Goal: Task Accomplishment & Management: Manage account settings

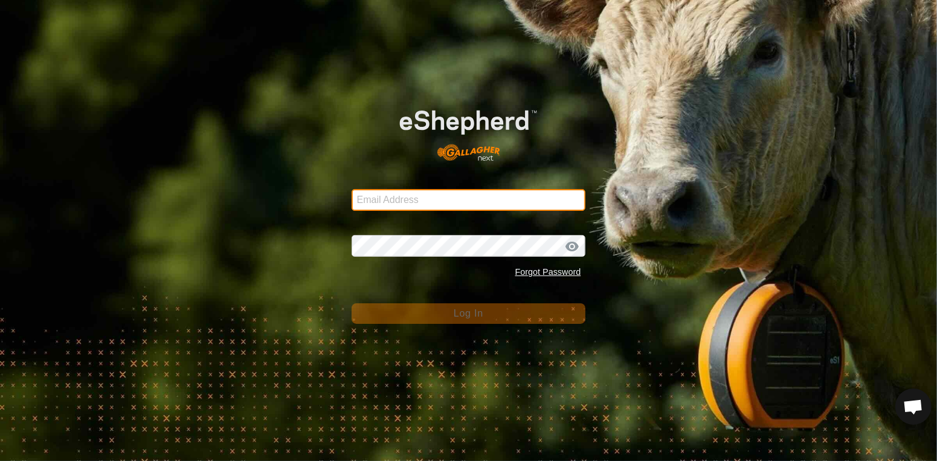
type input "[EMAIL_ADDRESS][DOMAIN_NAME]"
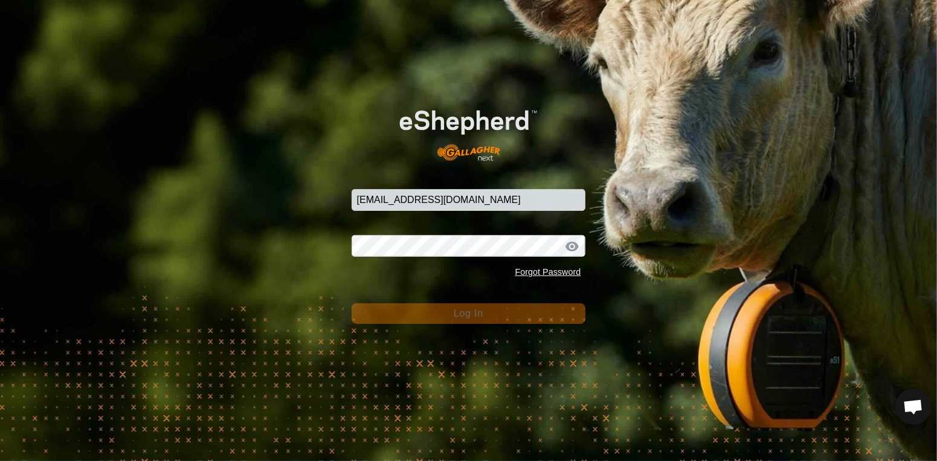
click at [446, 318] on button "Log In" at bounding box center [469, 313] width 234 height 21
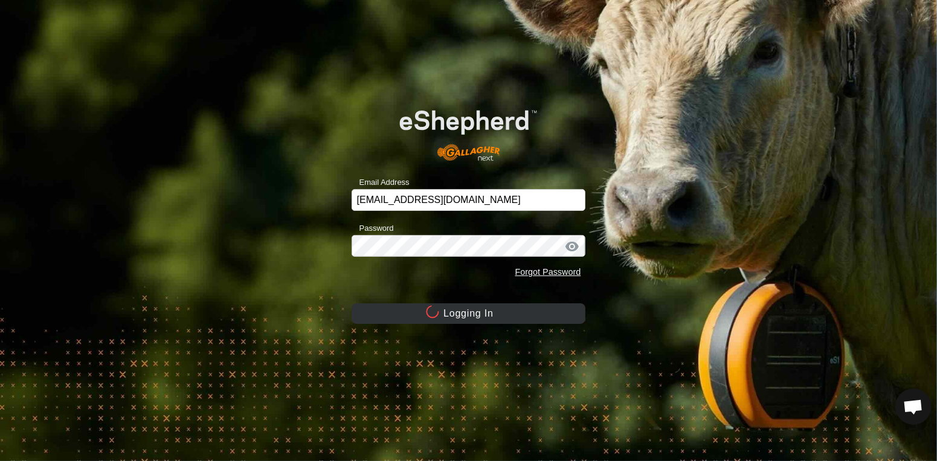
click at [446, 318] on button "Logging In" at bounding box center [469, 313] width 234 height 21
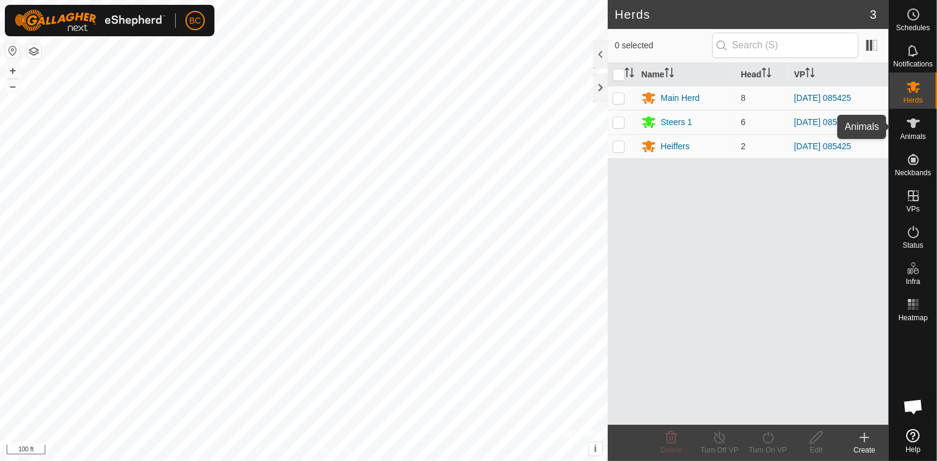
click at [912, 121] on icon at bounding box center [913, 123] width 13 height 10
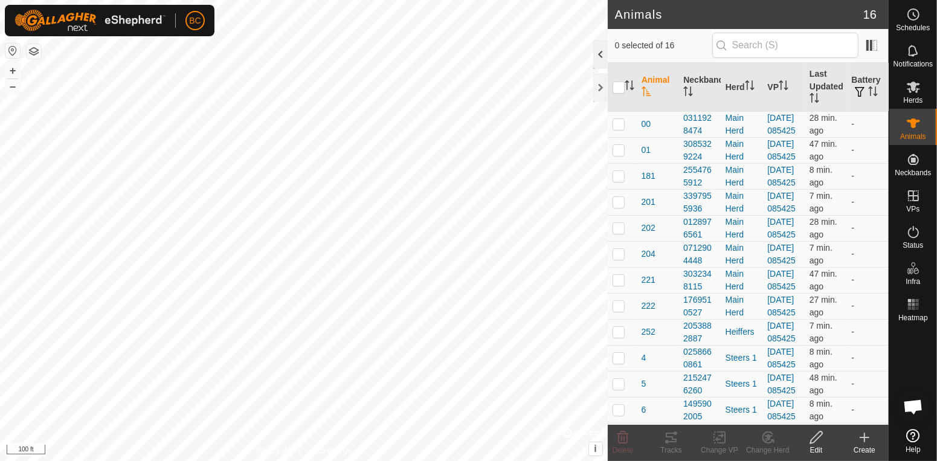
click at [600, 59] on div at bounding box center [600, 54] width 14 height 29
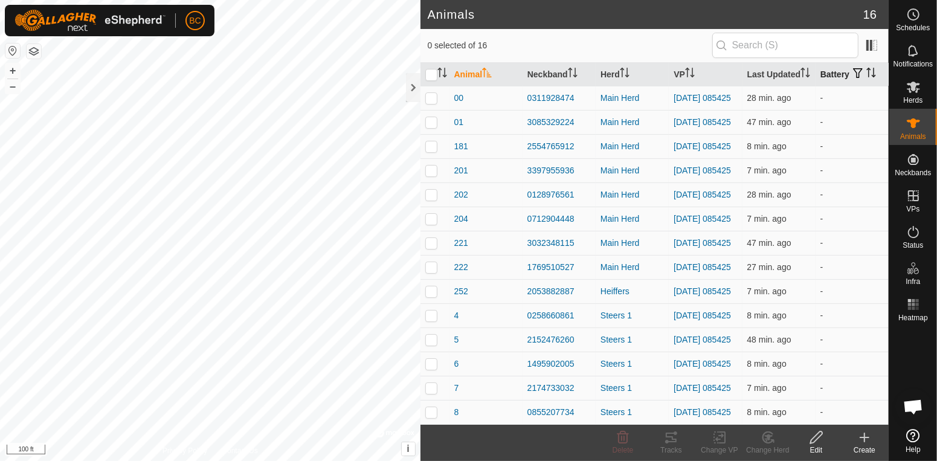
click at [868, 78] on p-sorticon "Activate to sort" at bounding box center [871, 74] width 10 height 10
click at [868, 79] on p-sorticon "Activate to sort" at bounding box center [871, 74] width 10 height 10
click at [487, 76] on icon "Activate to sort" at bounding box center [487, 73] width 10 height 10
click at [443, 78] on p-sorticon "Activate to sort" at bounding box center [442, 74] width 10 height 10
click at [217, 71] on link "Settings" at bounding box center [251, 70] width 120 height 19
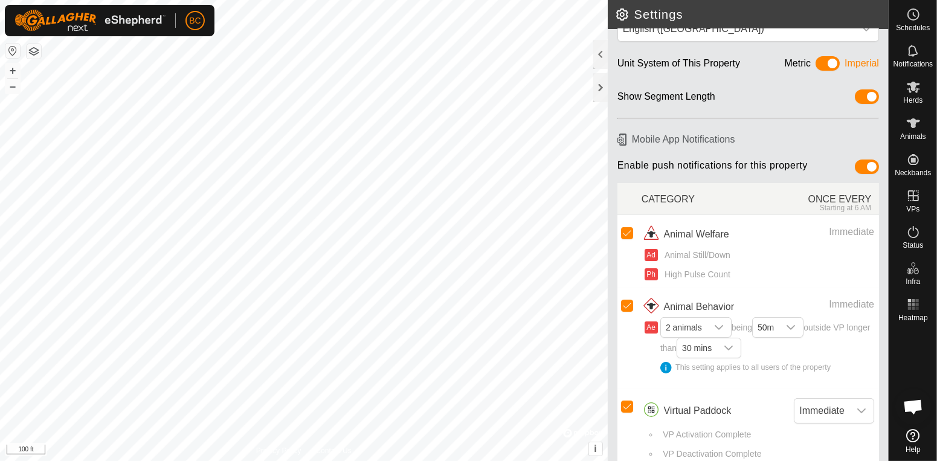
scroll to position [54, 0]
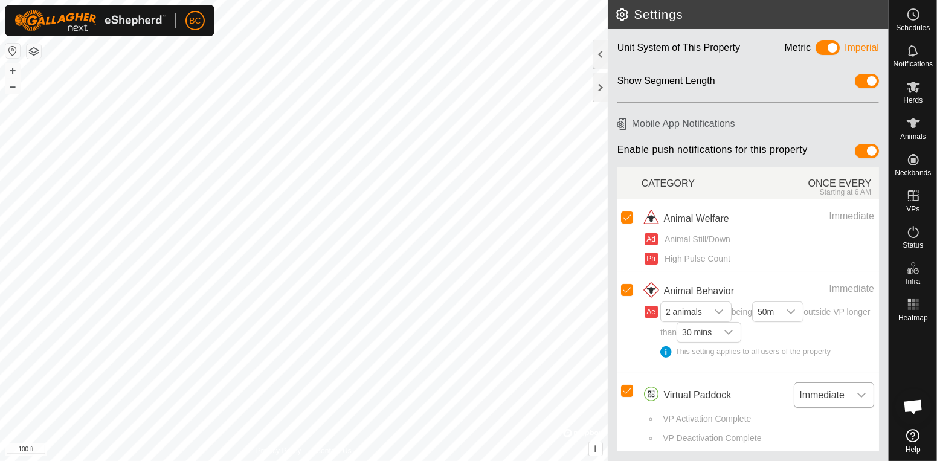
click at [861, 397] on icon "dropdown trigger" at bounding box center [861, 395] width 8 height 5
click at [839, 394] on span "Immediate" at bounding box center [821, 395] width 55 height 24
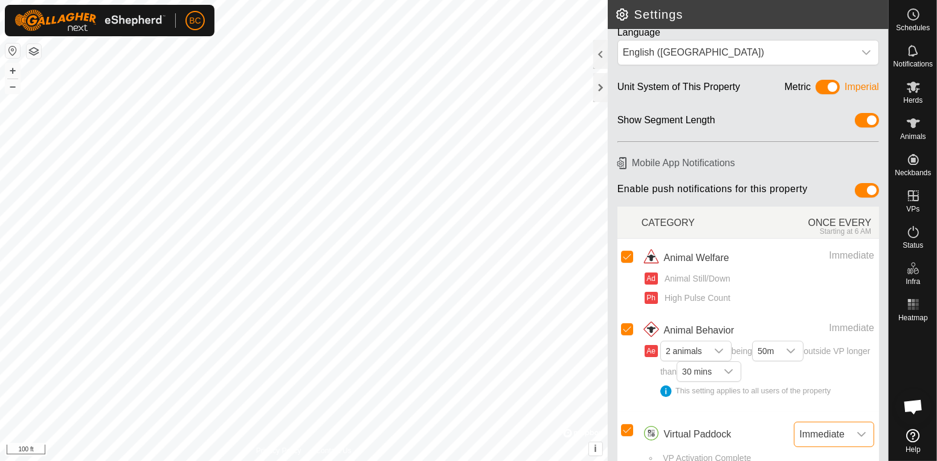
scroll to position [0, 0]
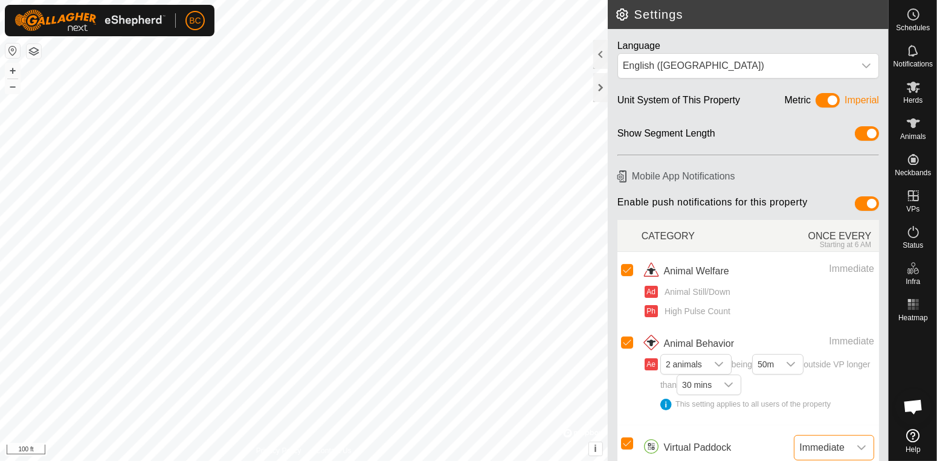
click at [188, 16] on p-avatar "BC" at bounding box center [194, 20] width 19 height 19
click at [36, 54] on button "button" at bounding box center [34, 51] width 14 height 14
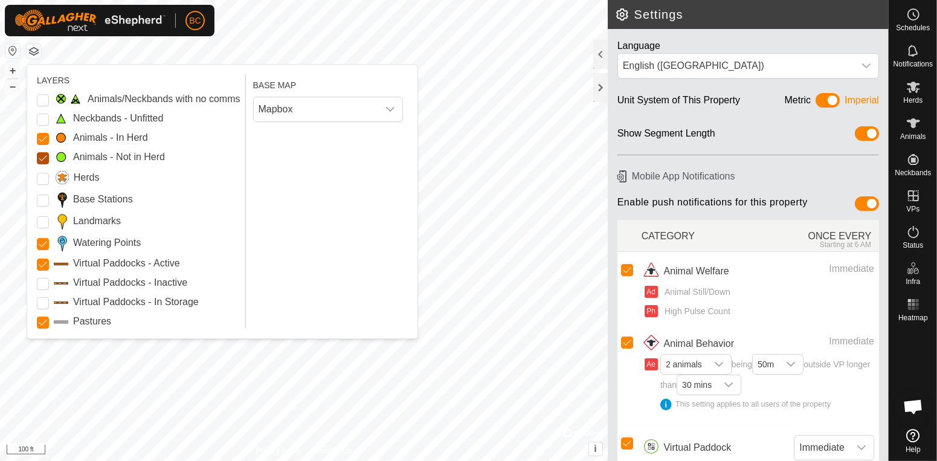
click at [43, 157] on Mob "Animals - Not in Herd" at bounding box center [43, 158] width 12 height 12
click at [45, 305] on Storage "Virtual Paddocks - In Storage" at bounding box center [43, 303] width 12 height 12
click at [45, 283] on Inactive "Virtual Paddocks - Inactive" at bounding box center [43, 284] width 12 height 12
click at [45, 307] on Storage "Virtual Paddocks - In Storage" at bounding box center [43, 303] width 12 height 12
click at [44, 291] on div "Animals/Neckbands with no comms Neckbands - Unfitted Animals - In Herd Animals …" at bounding box center [139, 210] width 204 height 237
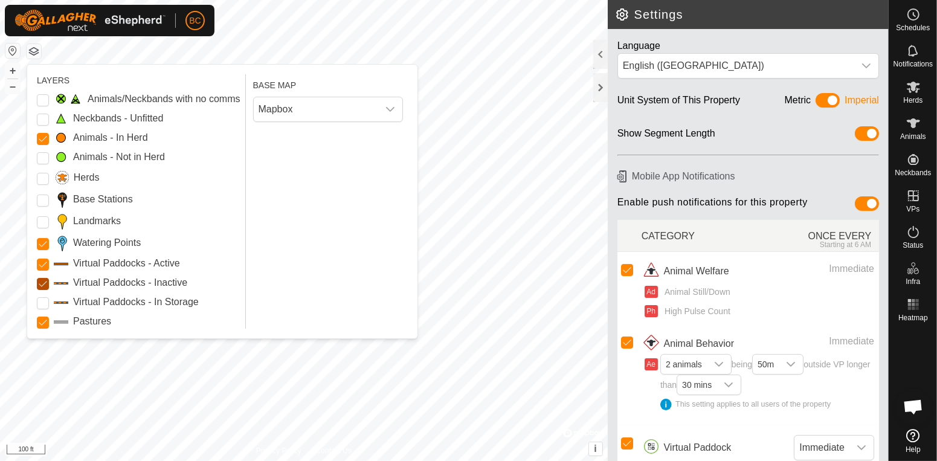
click at [44, 286] on Inactive "Virtual Paddocks - Inactive" at bounding box center [43, 284] width 12 height 12
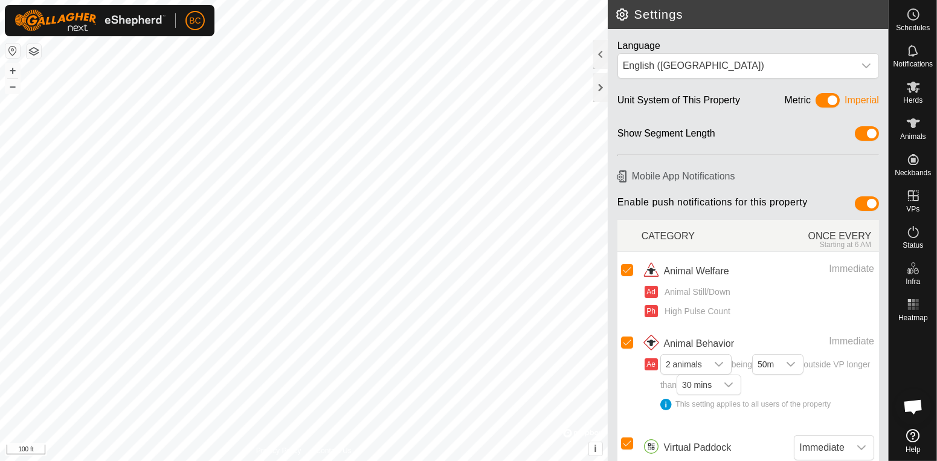
click at [35, 53] on button "button" at bounding box center [34, 51] width 14 height 14
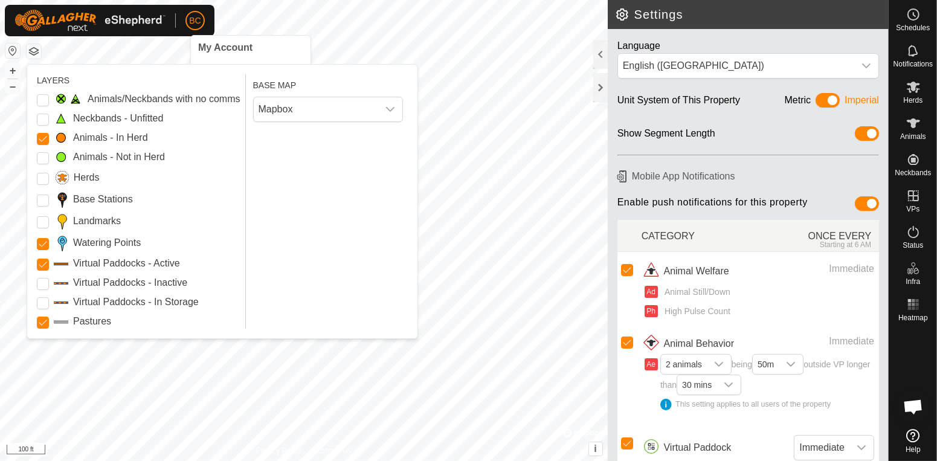
click at [194, 23] on span "BC" at bounding box center [194, 20] width 11 height 13
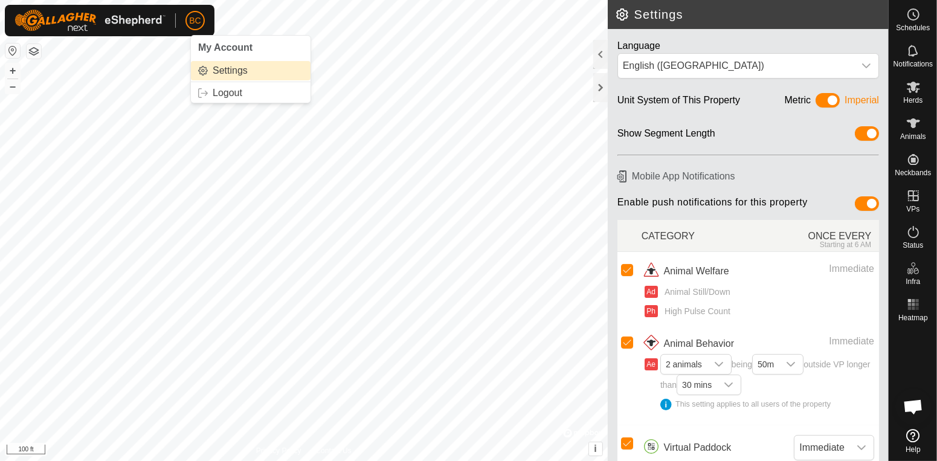
click at [222, 69] on link "Settings" at bounding box center [251, 70] width 120 height 19
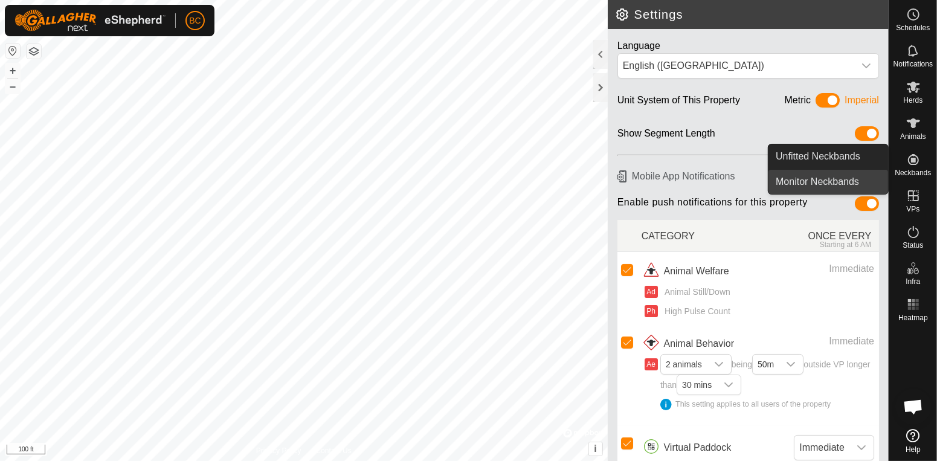
click at [866, 184] on link "Monitor Neckbands" at bounding box center [828, 182] width 120 height 24
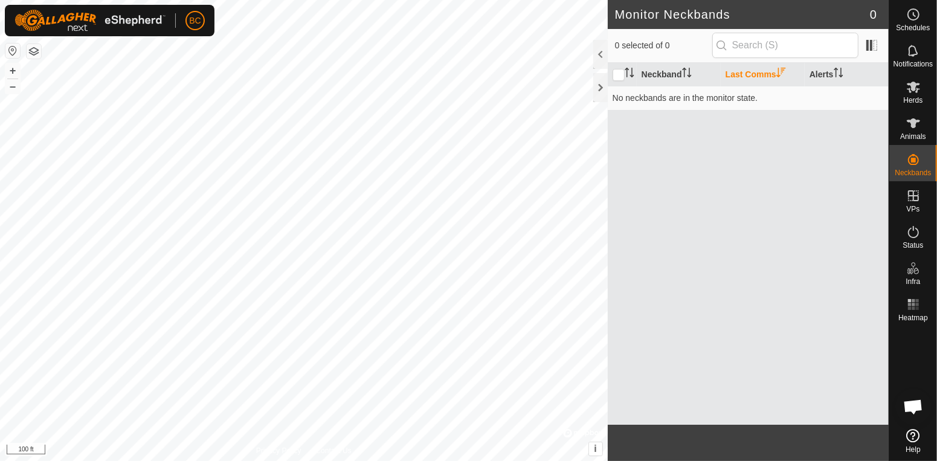
click at [913, 434] on icon at bounding box center [913, 435] width 13 height 13
